Goal: Find specific page/section: Find specific page/section

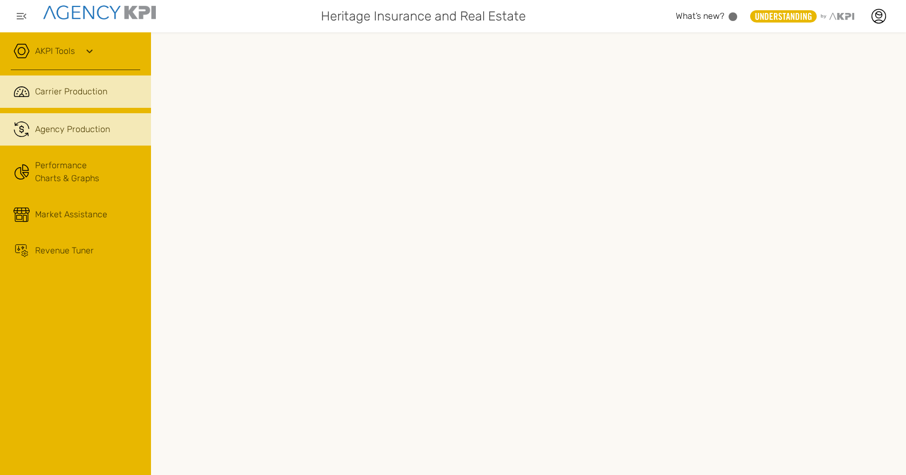
click at [95, 135] on span "Agency Production" at bounding box center [72, 129] width 75 height 13
click at [87, 92] on span "Carrier Production" at bounding box center [71, 91] width 72 height 13
click at [79, 127] on span "Agency Production" at bounding box center [72, 129] width 75 height 13
click at [62, 81] on link ".cls-1{fill:none;stroke:#221f20;stroke-linecap:round;stroke-linejoin:round;stro…" at bounding box center [75, 91] width 151 height 32
click at [80, 129] on span "Agency Production" at bounding box center [72, 129] width 75 height 13
